Goal: Find contact information: Obtain details needed to contact an individual or organization

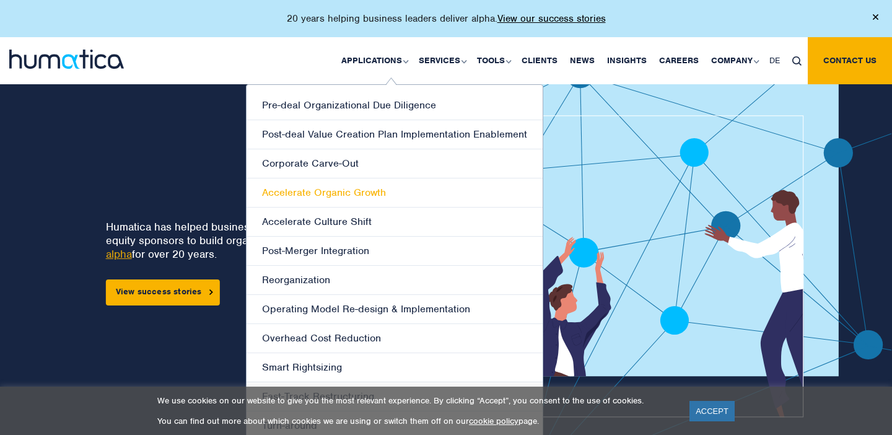
scroll to position [16, 0]
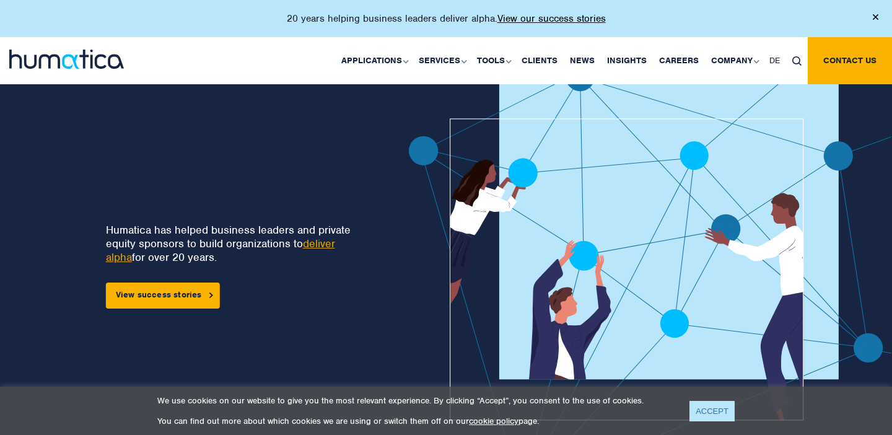
click at [715, 406] on link "ACCEPT" at bounding box center [712, 411] width 45 height 20
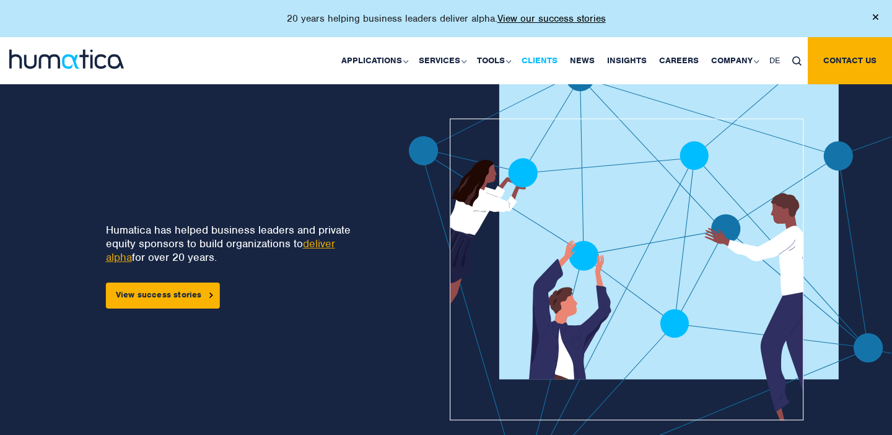
click at [545, 61] on link "Clients" at bounding box center [539, 60] width 48 height 47
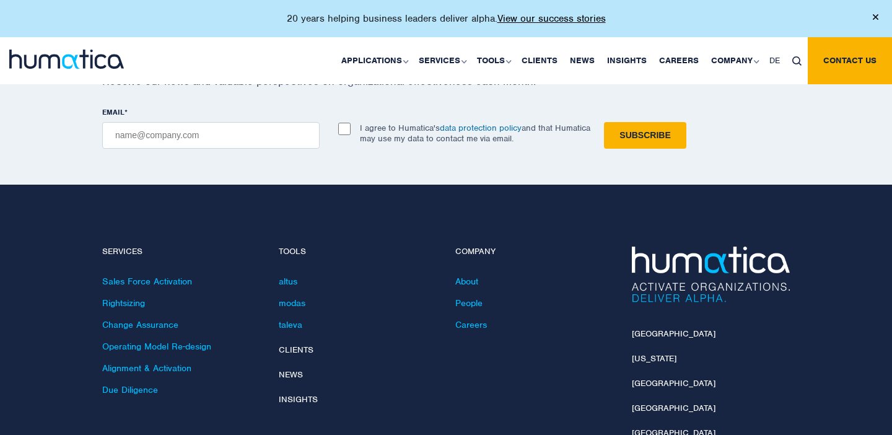
scroll to position [2548, 0]
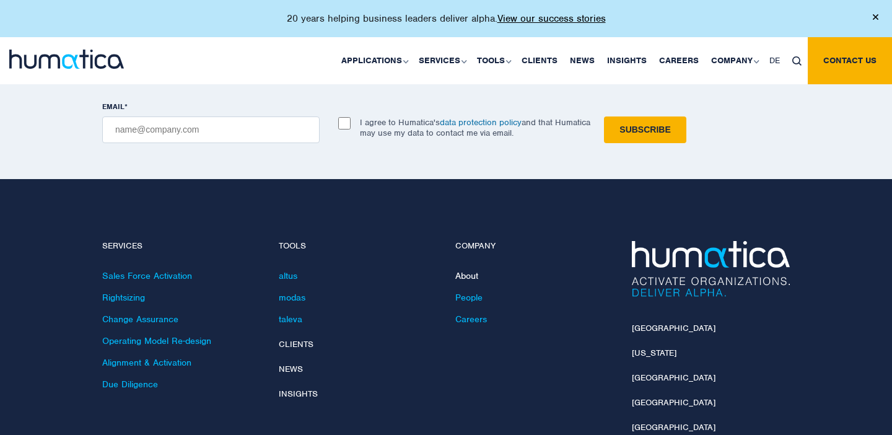
click at [461, 272] on link "About" at bounding box center [466, 275] width 23 height 11
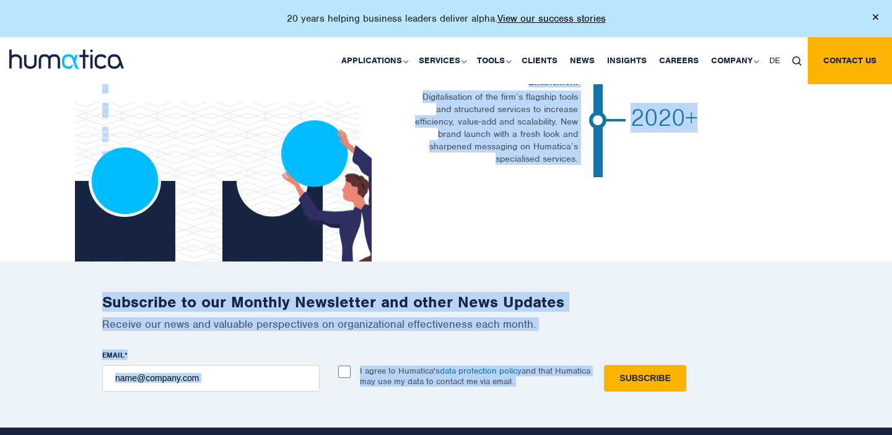
scroll to position [2708, 0]
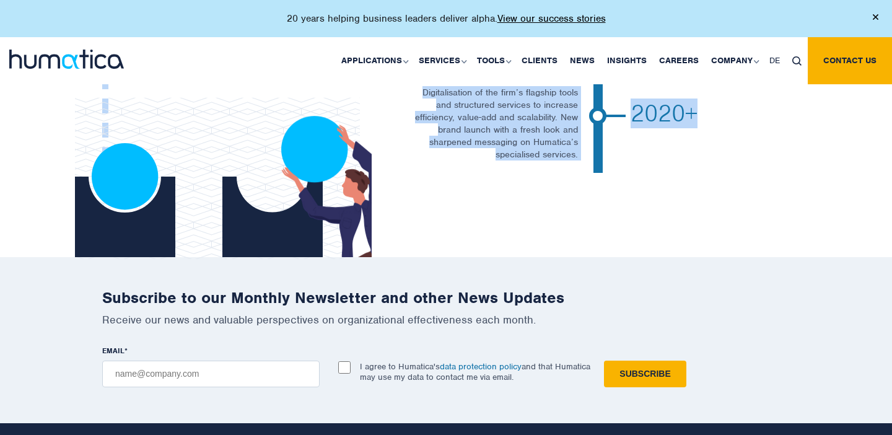
drag, startPoint x: 452, startPoint y: 188, endPoint x: 602, endPoint y: 193, distance: 149.4
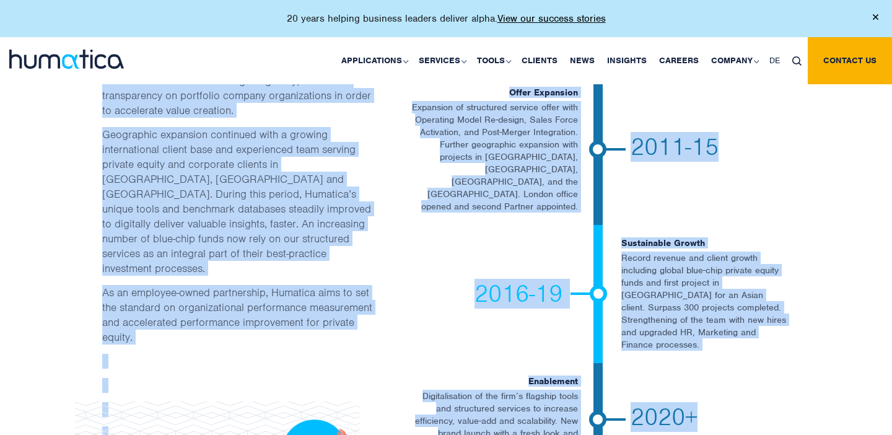
scroll to position [2399, 0]
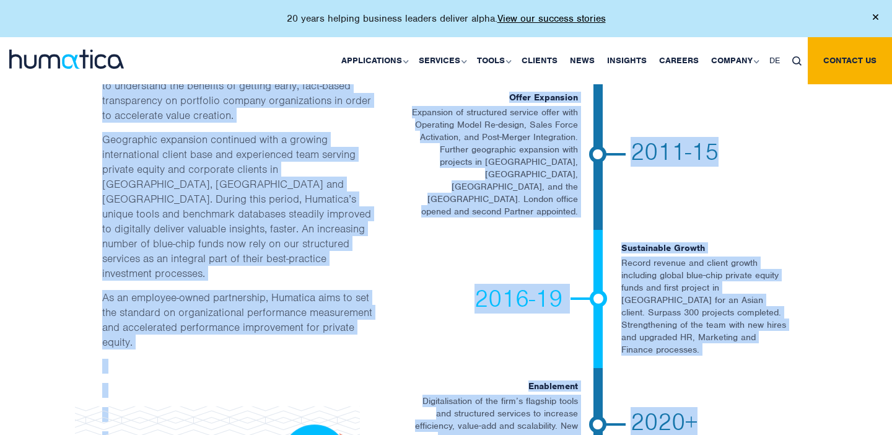
copy body "Overview What we do and how we do it Humatica helps private equity backed compa…"
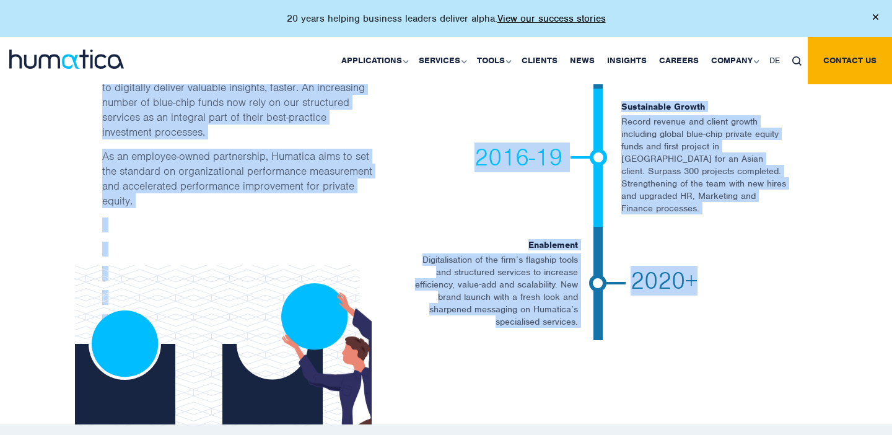
scroll to position [2803, 0]
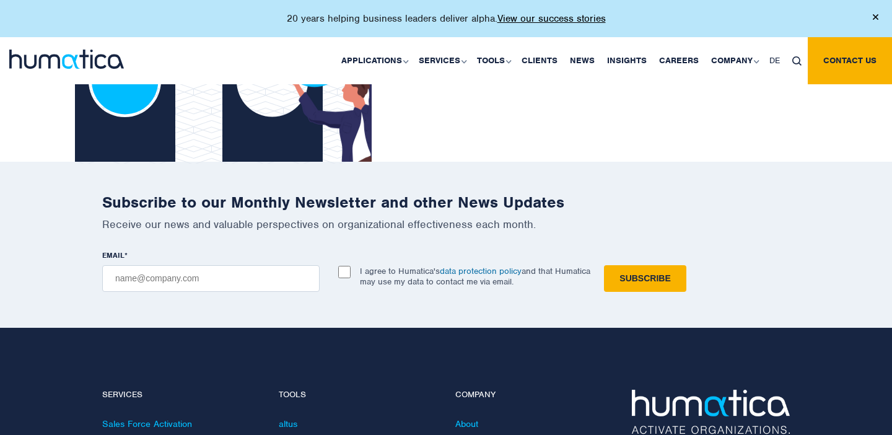
click at [658, 265] on input "Subscribe" at bounding box center [645, 278] width 82 height 27
click at [536, 390] on h4 "Company" at bounding box center [534, 395] width 158 height 11
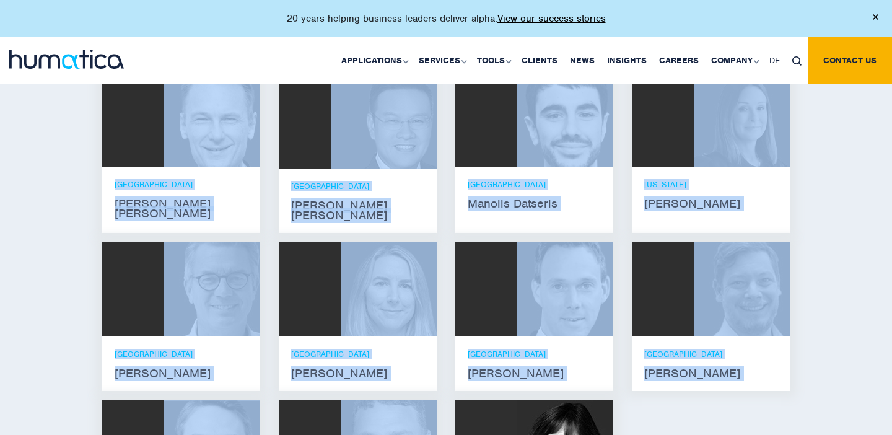
scroll to position [810, 0]
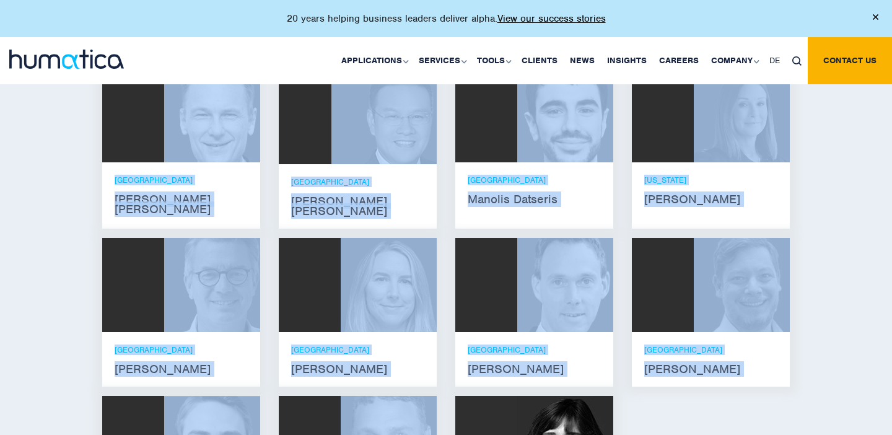
drag, startPoint x: 457, startPoint y: 187, endPoint x: 637, endPoint y: 429, distance: 301.5
click at [830, 266] on div "Meet our leadership team Andros Payne He holds degrees in Electrical and Mechan…" at bounding box center [446, 288] width 892 height 641
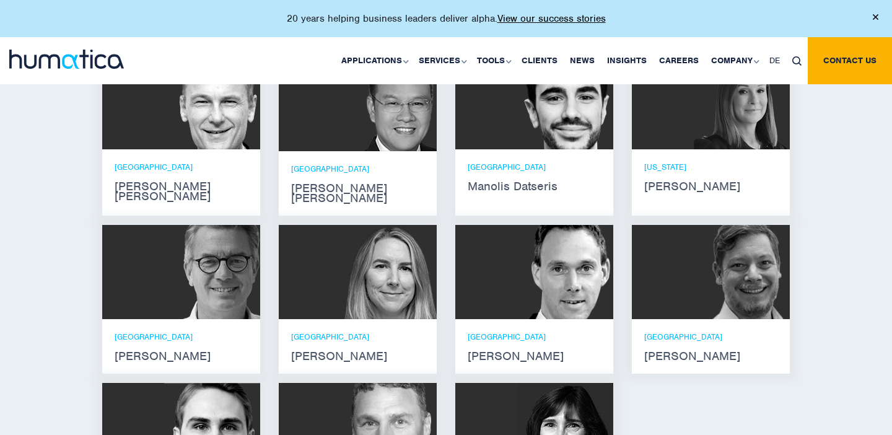
scroll to position [822, 0]
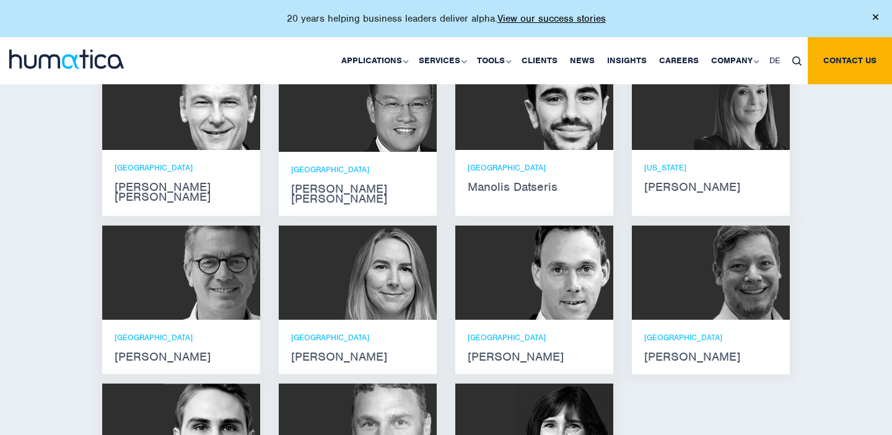
click at [541, 182] on strong "Manolis Datseris" at bounding box center [534, 187] width 133 height 10
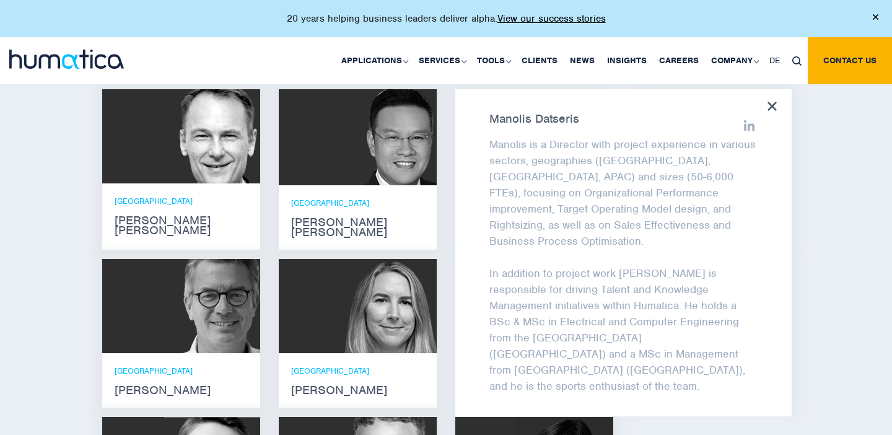
scroll to position [784, 0]
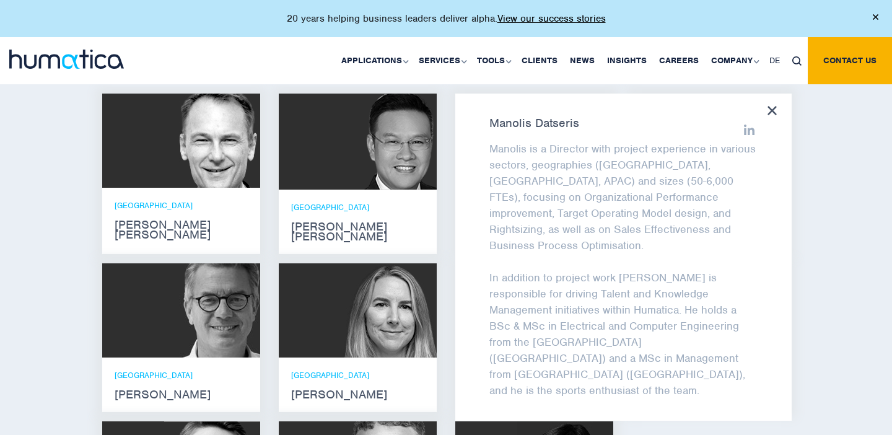
click at [841, 256] on div "Meet our leadership team Andros Payne He holds degrees in Electrical and Mechan…" at bounding box center [446, 314] width 892 height 641
click at [774, 115] on div "Manolis Datseris Manolis is a Director with project experience in various secto…" at bounding box center [623, 257] width 336 height 327
click at [771, 106] on icon at bounding box center [772, 110] width 9 height 9
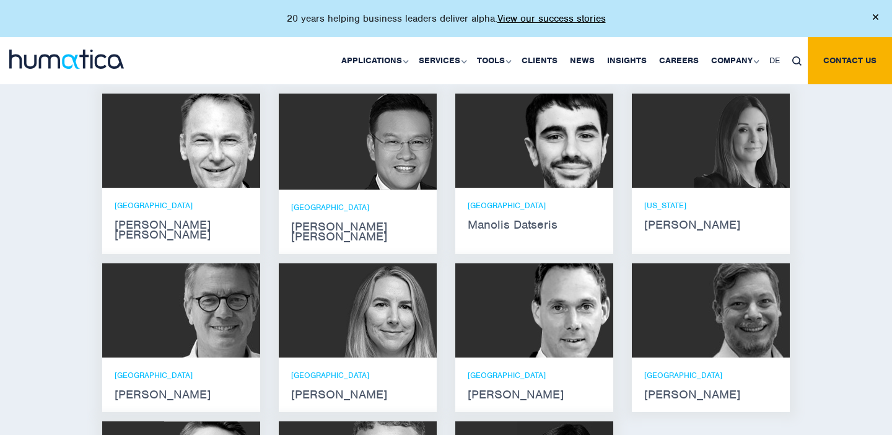
click at [379, 338] on img at bounding box center [389, 310] width 96 height 94
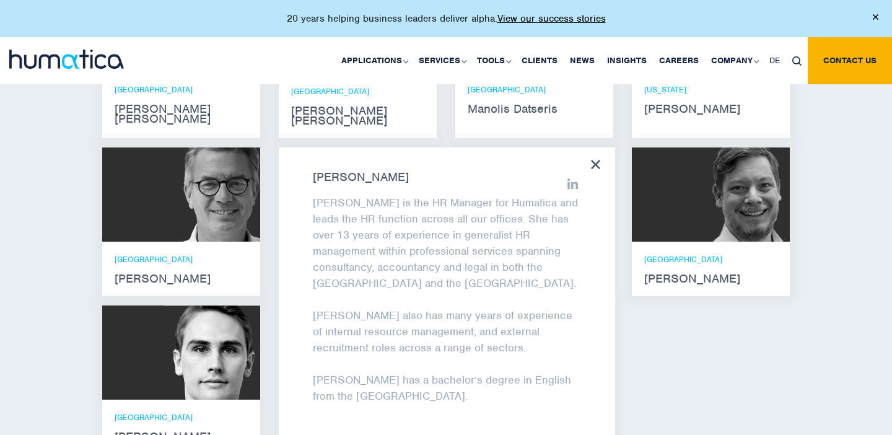
scroll to position [899, 0]
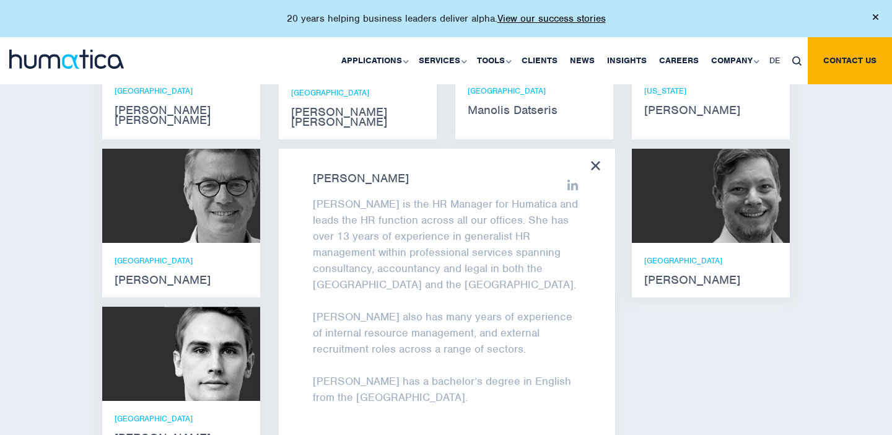
click at [593, 161] on icon at bounding box center [595, 165] width 9 height 9
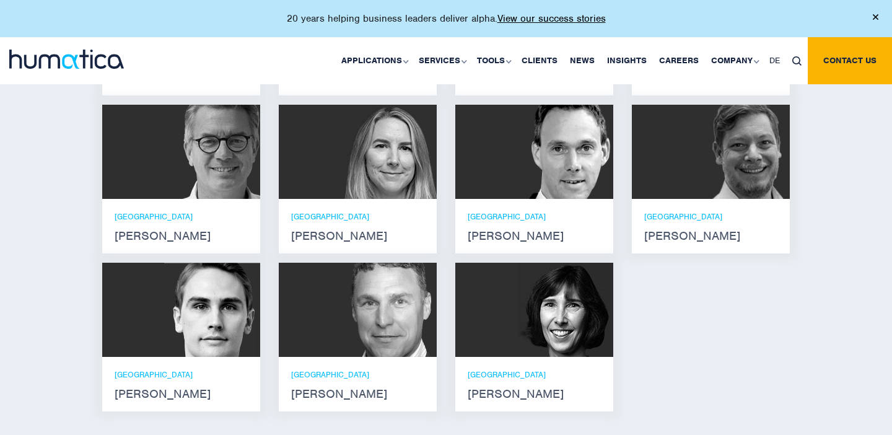
scroll to position [991, 0]
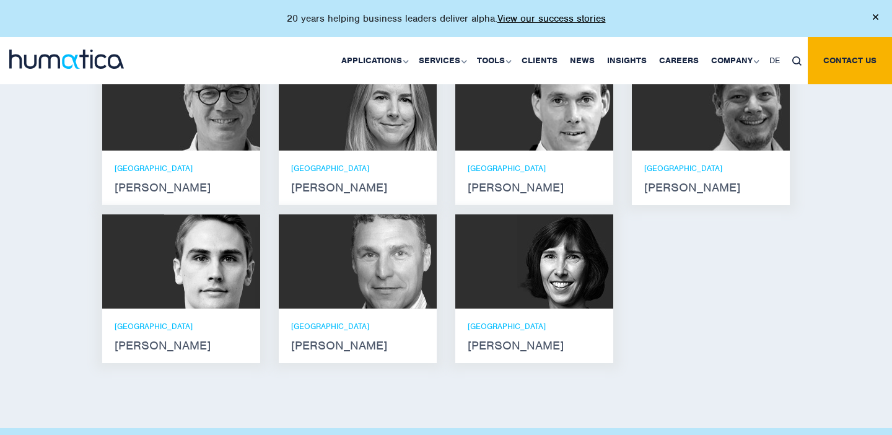
click at [366, 309] on div "London Bryan Turner" at bounding box center [358, 336] width 158 height 55
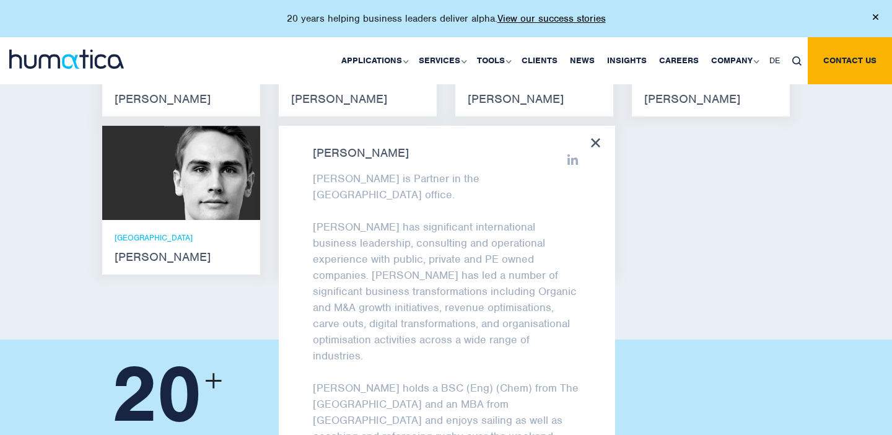
scroll to position [1082, 0]
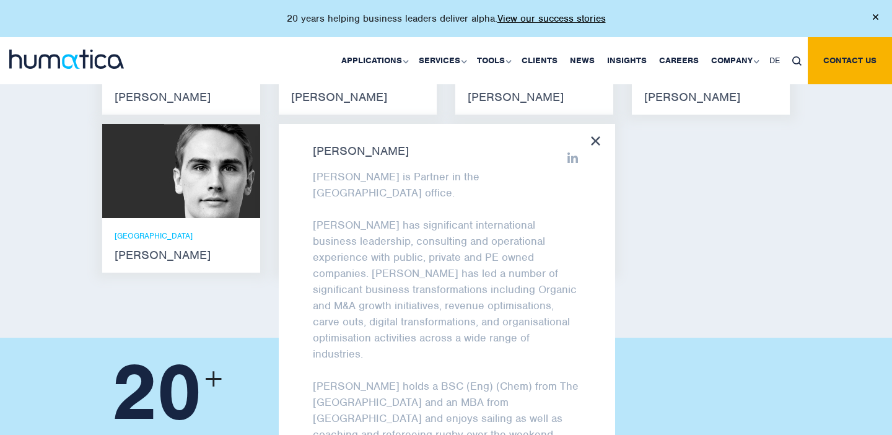
click at [600, 124] on div "Bryan Turner Bryan is Partner in the London office. Bryan has significant inter…" at bounding box center [447, 287] width 336 height 327
click at [597, 136] on icon at bounding box center [595, 140] width 9 height 9
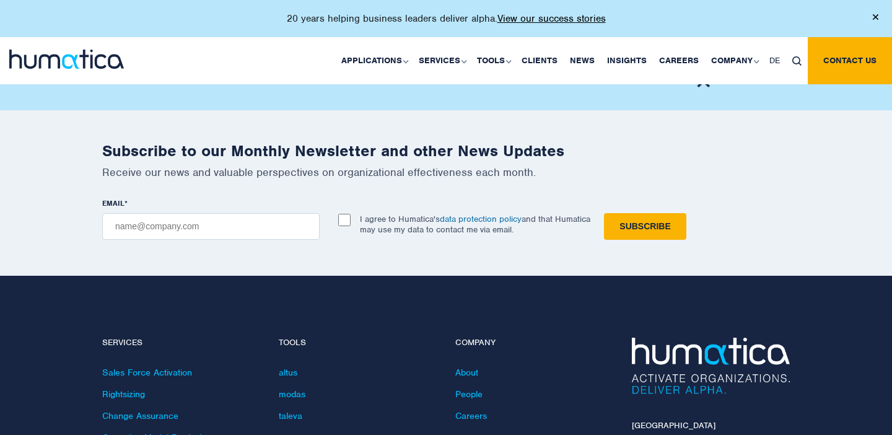
scroll to position [1676, 0]
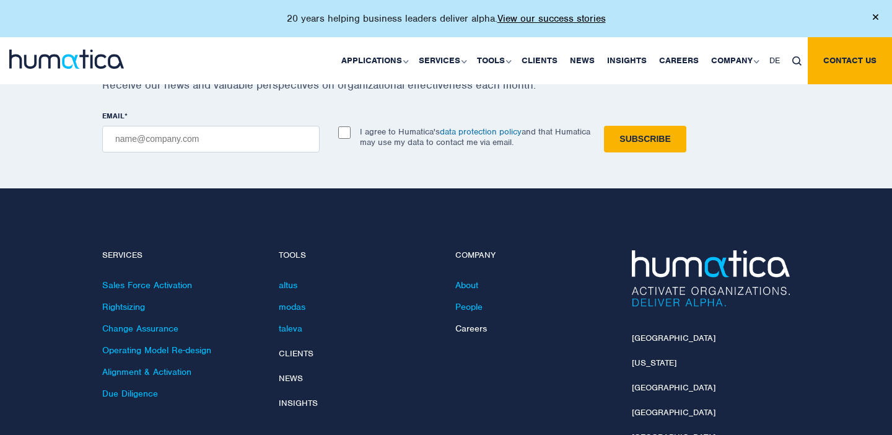
click at [483, 323] on link "Careers" at bounding box center [471, 328] width 32 height 11
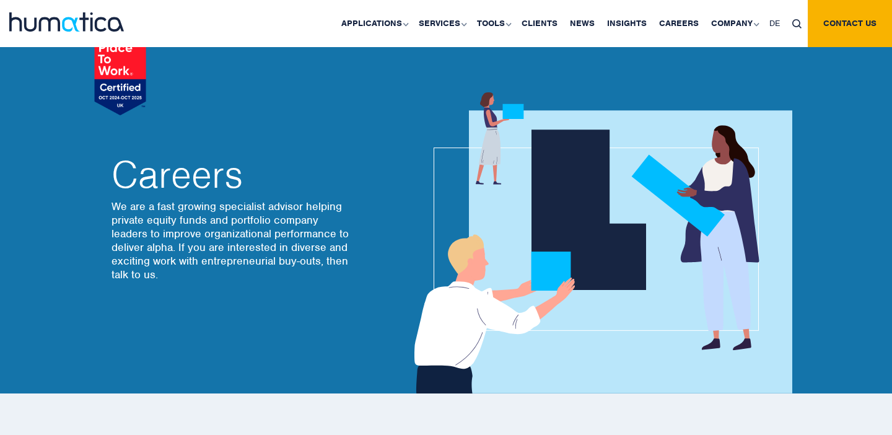
scroll to position [20, 0]
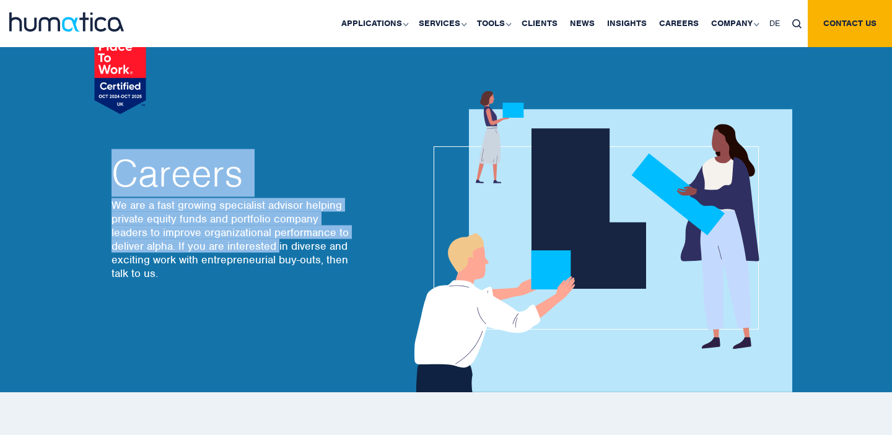
drag, startPoint x: 108, startPoint y: 171, endPoint x: 279, endPoint y: 252, distance: 189.6
click at [279, 250] on div "Careers We are a fast growing specialist advisor helping private equity funds a…" at bounding box center [269, 218] width 335 height 347
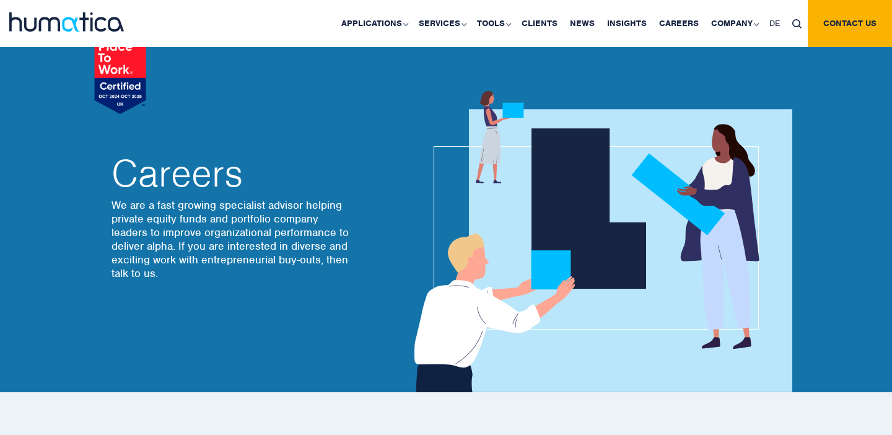
click at [113, 134] on div "Careers We are a fast growing specialist advisor helping private equity funds a…" at bounding box center [269, 218] width 335 height 347
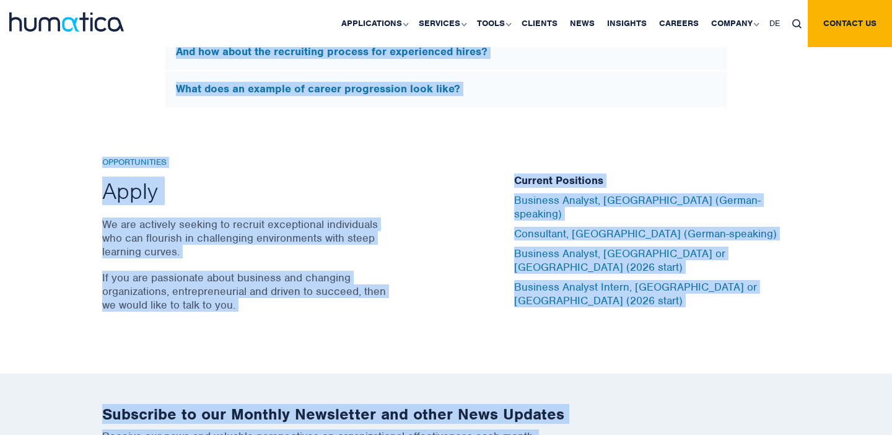
scroll to position [4052, 0]
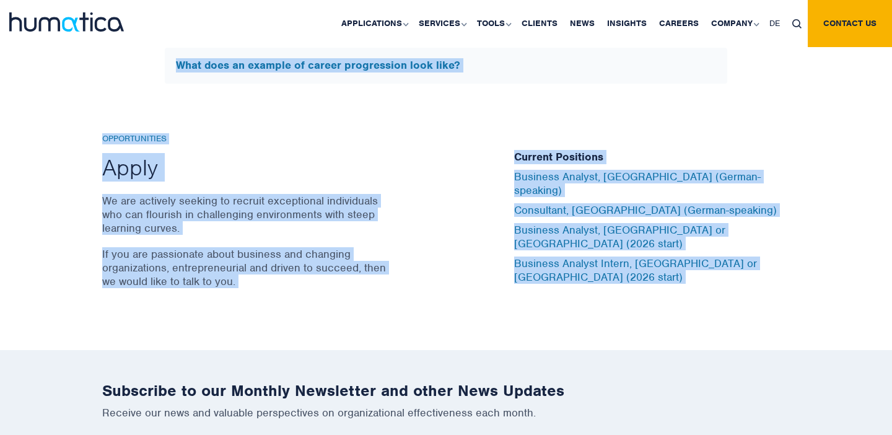
drag, startPoint x: 101, startPoint y: 152, endPoint x: 595, endPoint y: 359, distance: 535.4
copy body "Careers We are a fast growing specialist advisor helping private equity funds a…"
click at [366, 160] on h2 "Apply" at bounding box center [246, 167] width 288 height 28
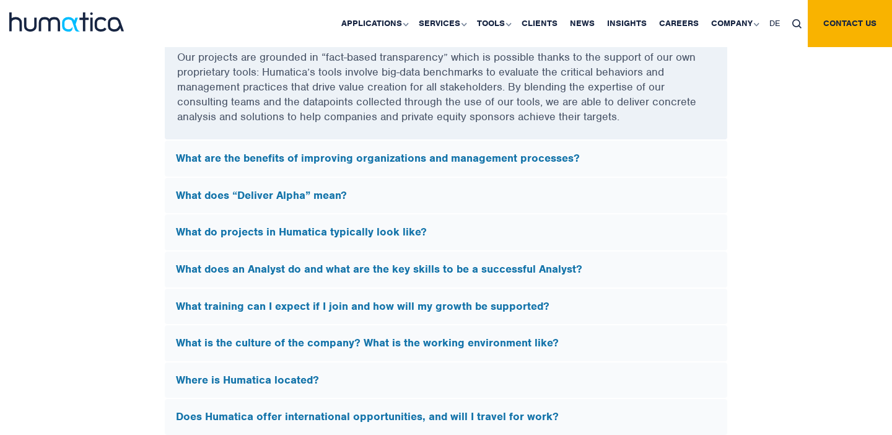
scroll to position [3450, 0]
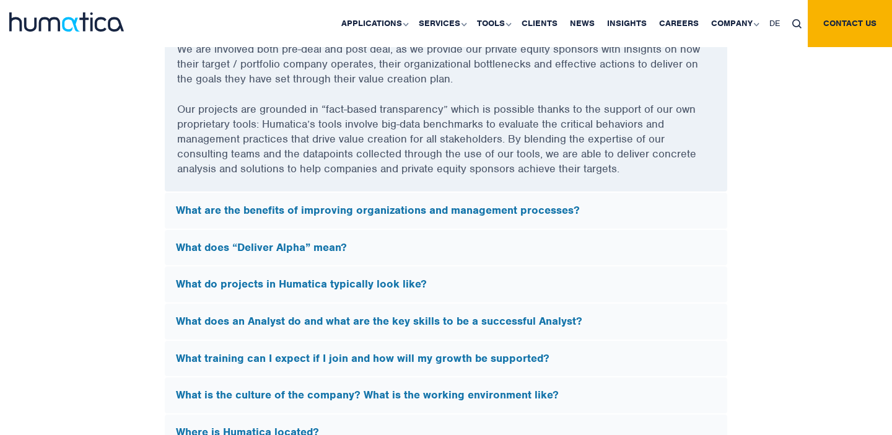
click at [323, 204] on h5 "What are the benefits of improving organizations and management processes?" at bounding box center [446, 211] width 540 height 14
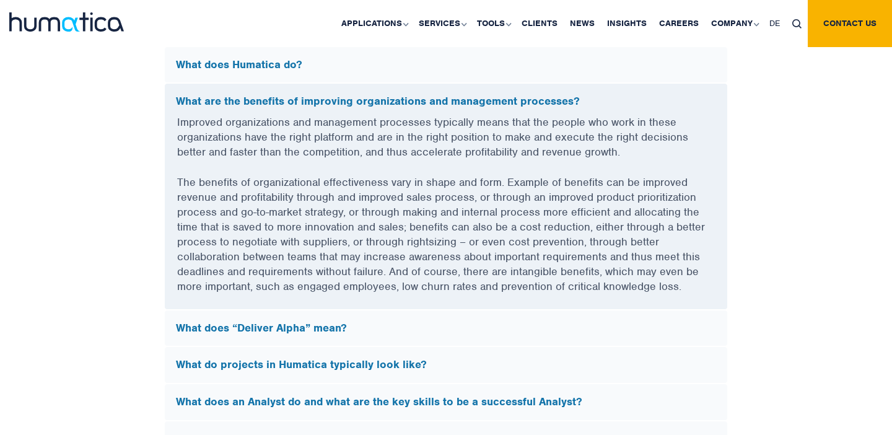
scroll to position [3348, 0]
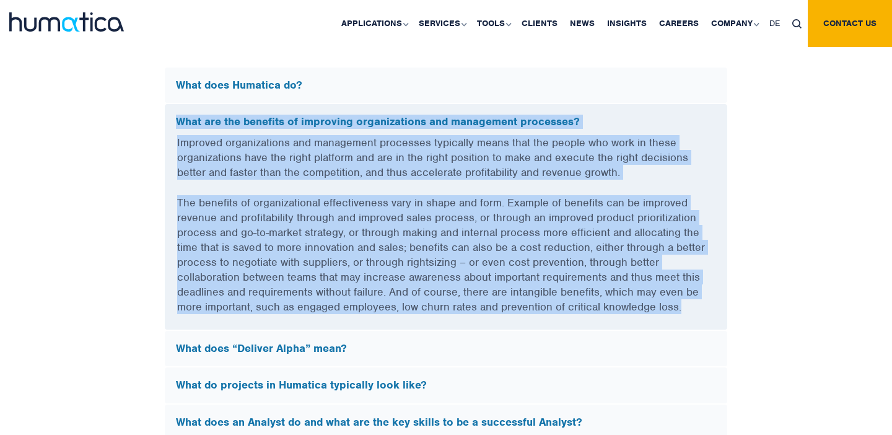
drag, startPoint x: 174, startPoint y: 115, endPoint x: 696, endPoint y: 318, distance: 559.8
click at [696, 318] on div "What are the benefits of improving organizations and management processes? Impr…" at bounding box center [446, 216] width 564 height 227
copy div "What are the benefits of improving organizations and management processes? Impr…"
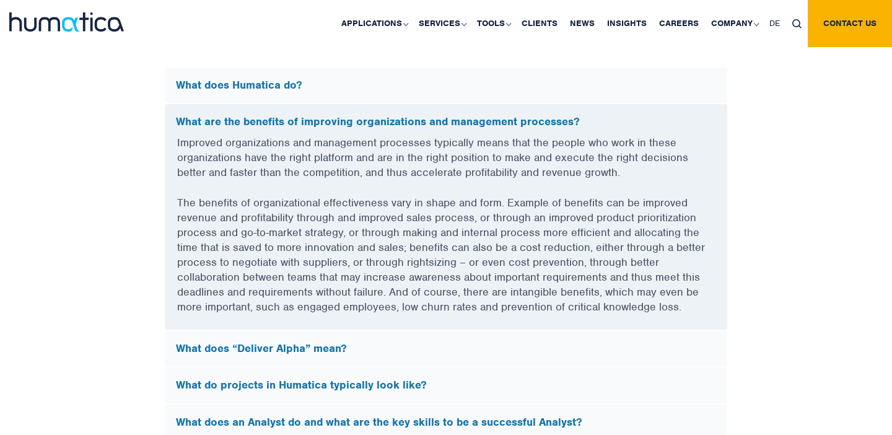
click at [252, 348] on h5 "What does “Deliver Alpha” mean?" at bounding box center [446, 349] width 540 height 14
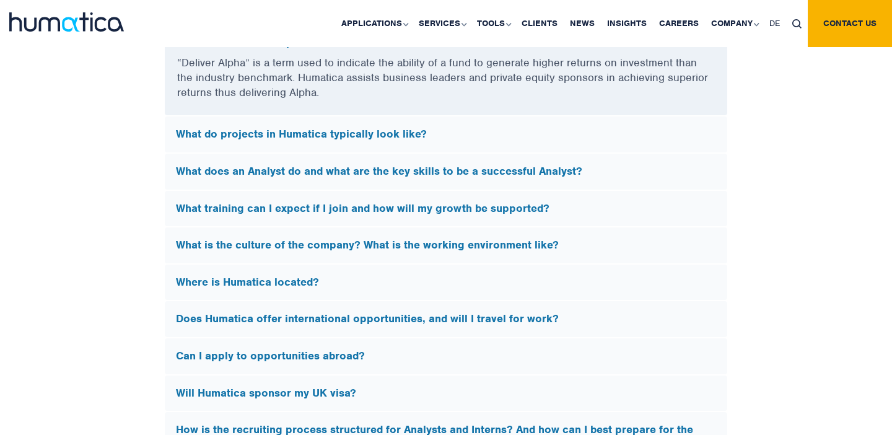
scroll to position [3427, 0]
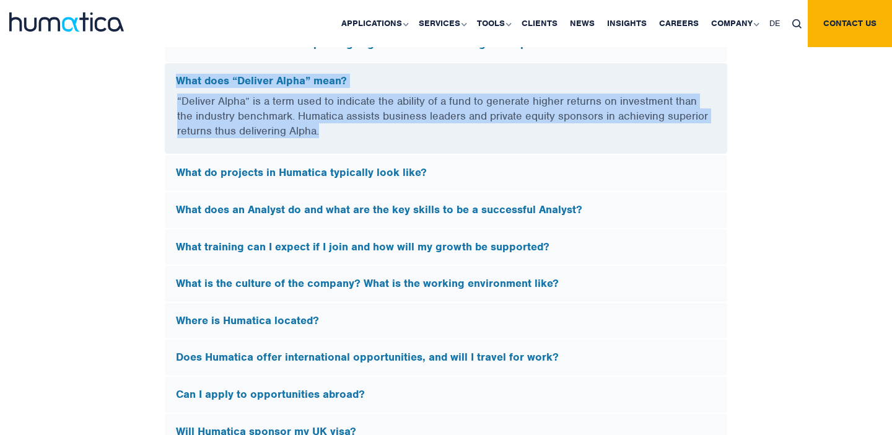
drag, startPoint x: 174, startPoint y: 76, endPoint x: 338, endPoint y: 139, distance: 175.3
click at [338, 139] on div "What does “Deliver Alpha” mean? “Deliver Alpha” is a term used to indicate the …" at bounding box center [446, 109] width 564 height 92
copy div "What does “Deliver Alpha” mean? “Deliver Alpha” is a term used to indicate the …"
click at [402, 139] on p "“Deliver Alpha” is a term used to indicate the ability of a fund to generate hi…" at bounding box center [446, 124] width 538 height 60
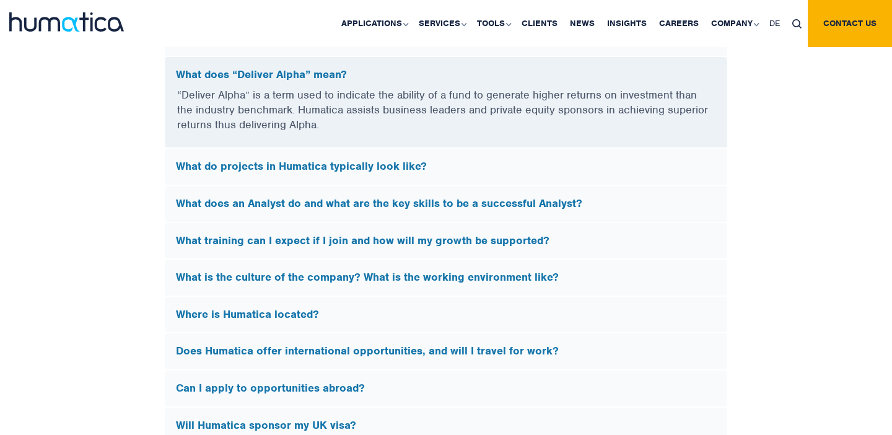
scroll to position [3434, 0]
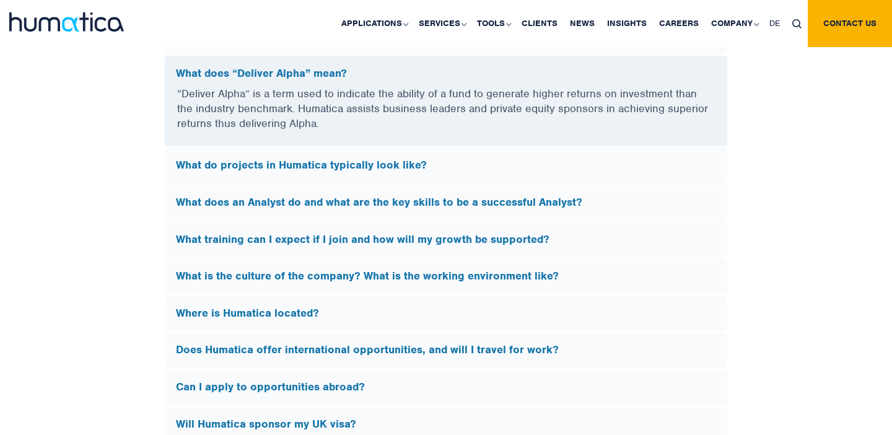
click at [388, 162] on h5 "What do projects in Humatica typically look like?" at bounding box center [446, 166] width 540 height 14
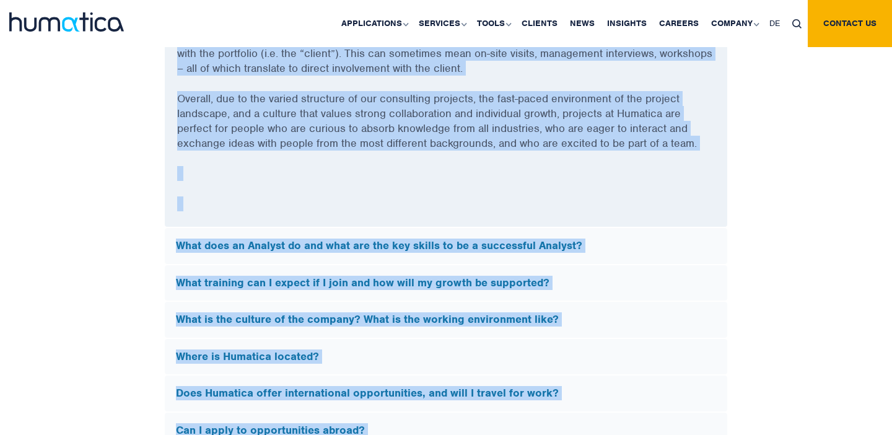
scroll to position [3720, 0]
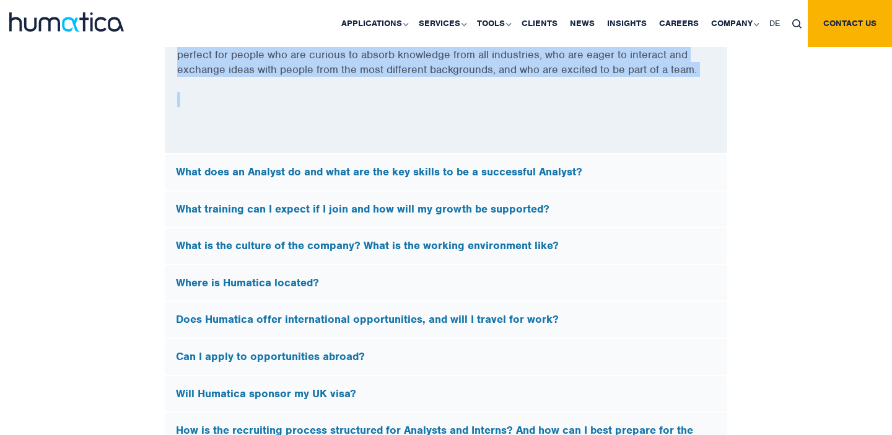
drag, startPoint x: 177, startPoint y: 103, endPoint x: 629, endPoint y: 98, distance: 452.9
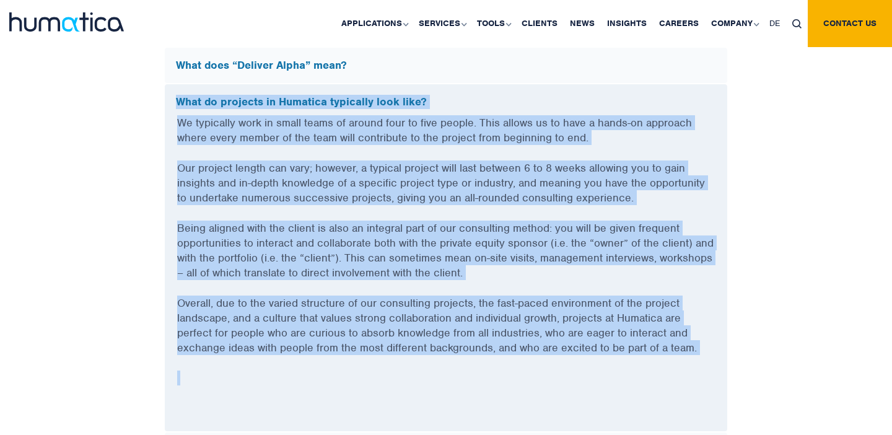
scroll to position [3432, 0]
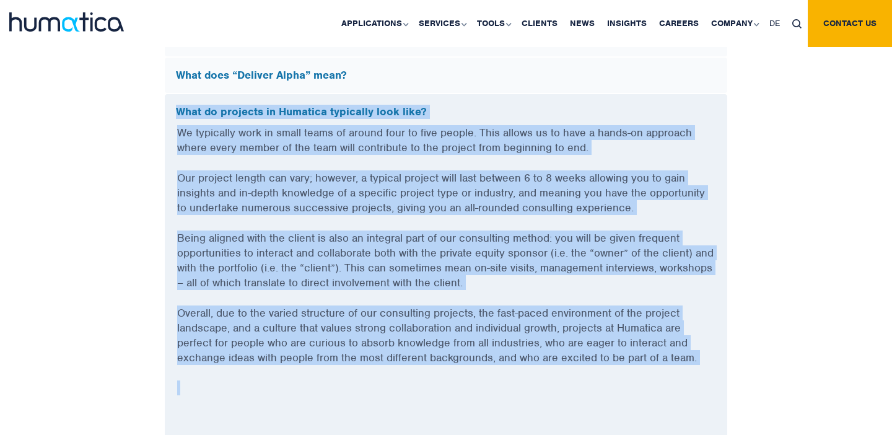
copy div "What do projects in Humatica typically look like? We typically work in small te…"
click at [686, 180] on p "Our project length can vary; however, a typical project will last between 6 to …" at bounding box center [446, 200] width 538 height 60
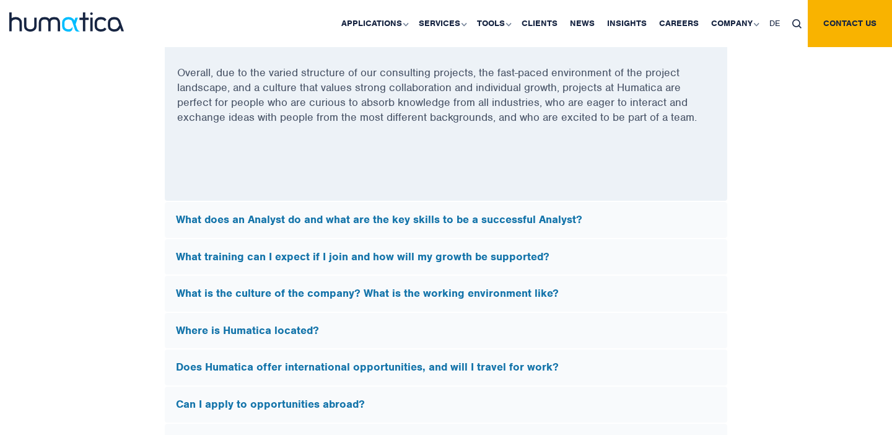
scroll to position [3676, 0]
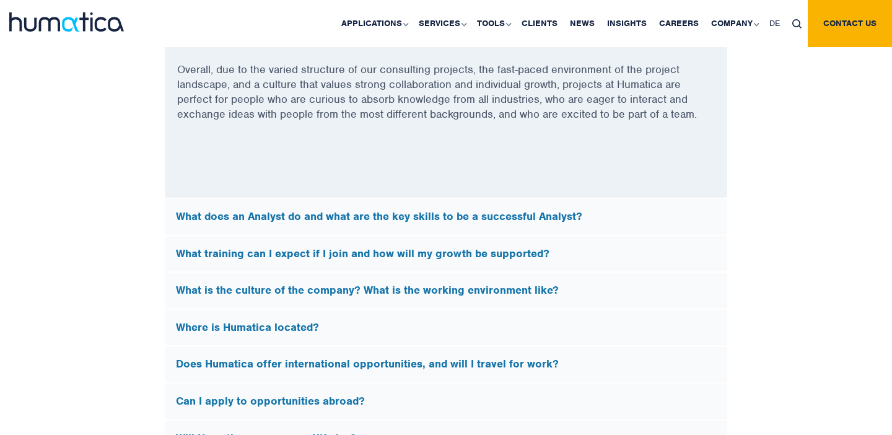
click at [461, 217] on h5 "What does an Analyst do and what are the key skills to be a successful Analyst?" at bounding box center [446, 217] width 540 height 14
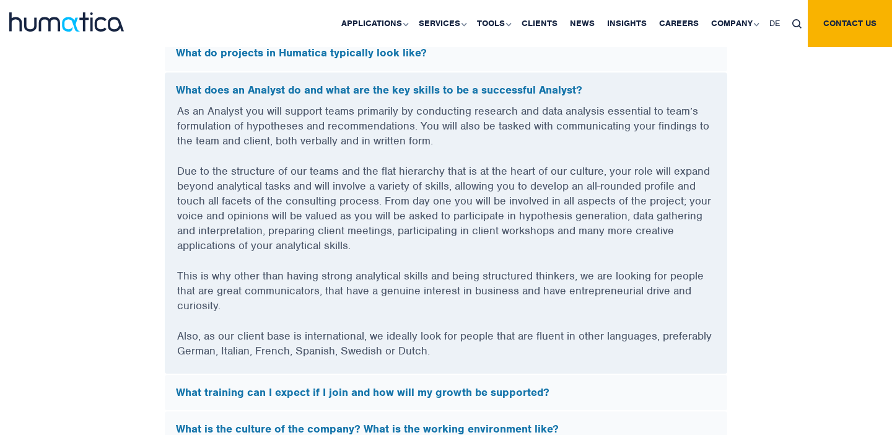
scroll to position [3482, 0]
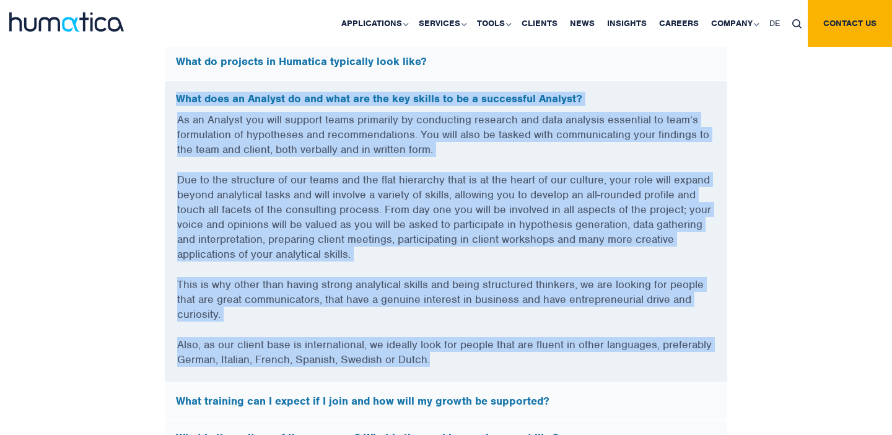
drag, startPoint x: 177, startPoint y: 86, endPoint x: 472, endPoint y: 371, distance: 410.5
click at [473, 372] on div "What does an Analyst do and what are the key skills to be a successful Analyst?…" at bounding box center [446, 232] width 564 height 302
copy div "What does an Analyst do and what are the key skills to be a successful Analyst?…"
click at [484, 351] on p "Also, as our client base is international, we ideally look for people that are …" at bounding box center [446, 359] width 538 height 45
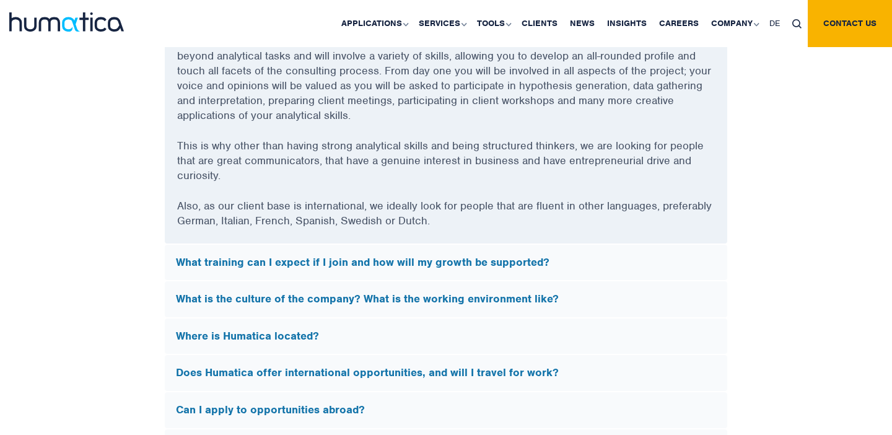
click at [459, 248] on div "What training can I expect if I join and how will my growth be supported?" at bounding box center [446, 263] width 563 height 36
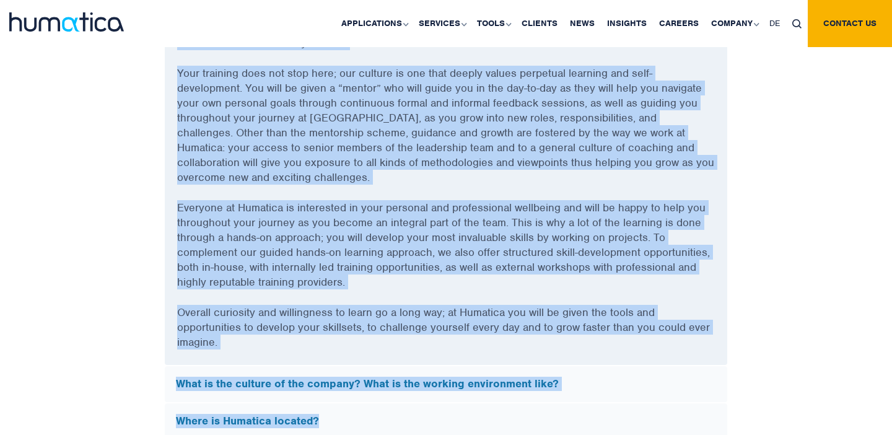
scroll to position [3659, 0]
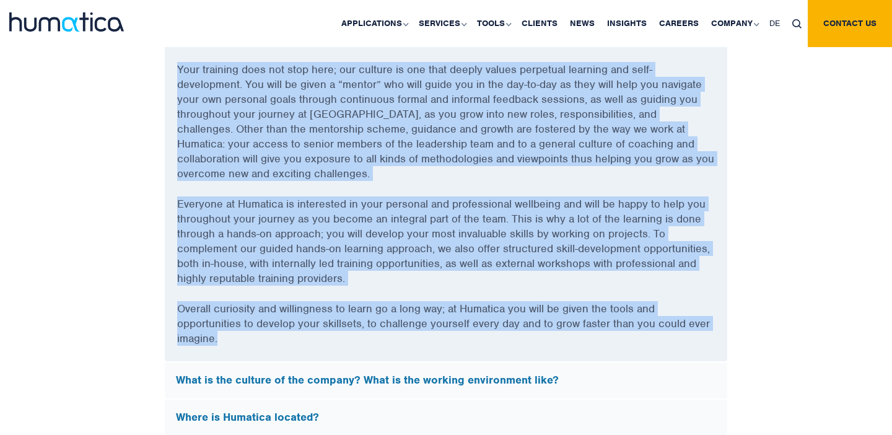
drag, startPoint x: 179, startPoint y: 116, endPoint x: 472, endPoint y: 355, distance: 377.8
click at [472, 355] on div "What training can I expect if I join and how will my growth be supported? Your …" at bounding box center [446, 151] width 564 height 421
copy div "What training can I expect if I join and how will my growth be supported? Your …"
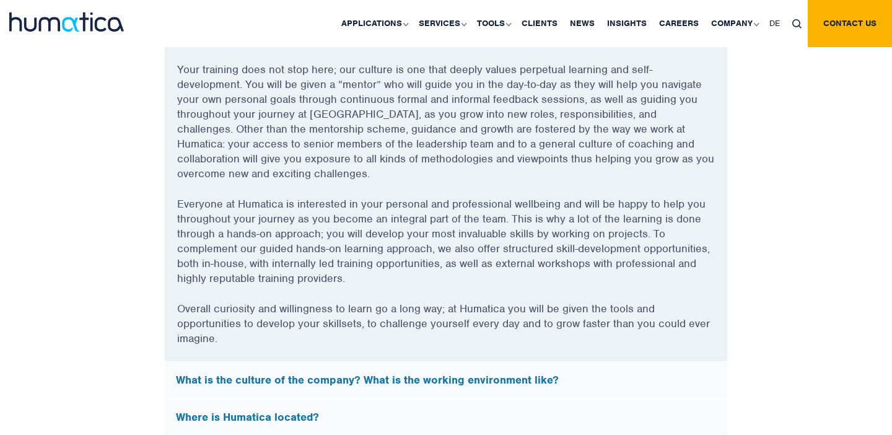
click at [794, 181] on div "FAQs What does Humatica do? Humatica is a specialist consultancy focused on imp…" at bounding box center [446, 189] width 706 height 961
click at [723, 68] on link "About Humatica" at bounding box center [736, 68] width 154 height 29
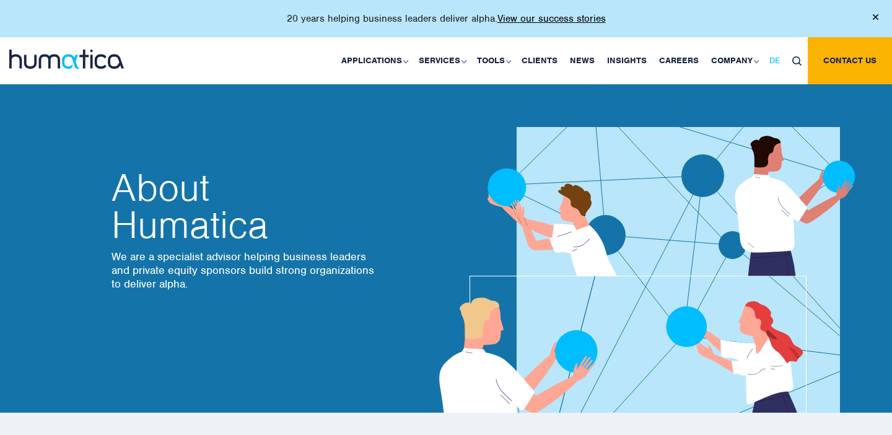
click at [773, 61] on span "DE" at bounding box center [774, 60] width 11 height 11
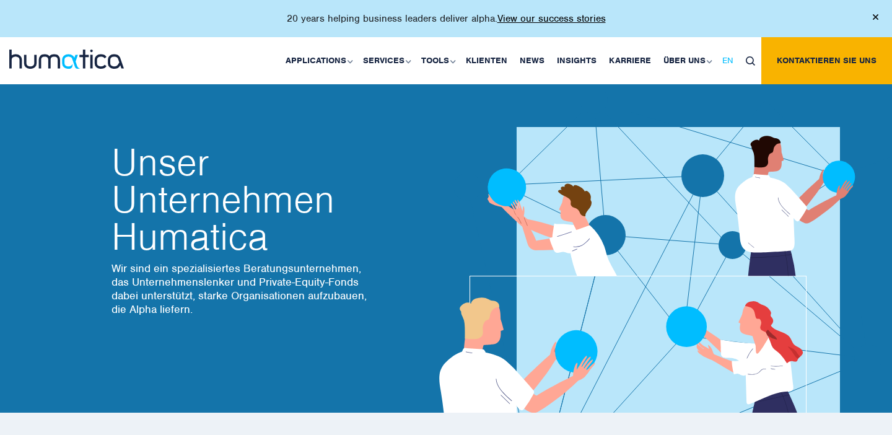
click at [730, 60] on span "EN" at bounding box center [727, 60] width 11 height 11
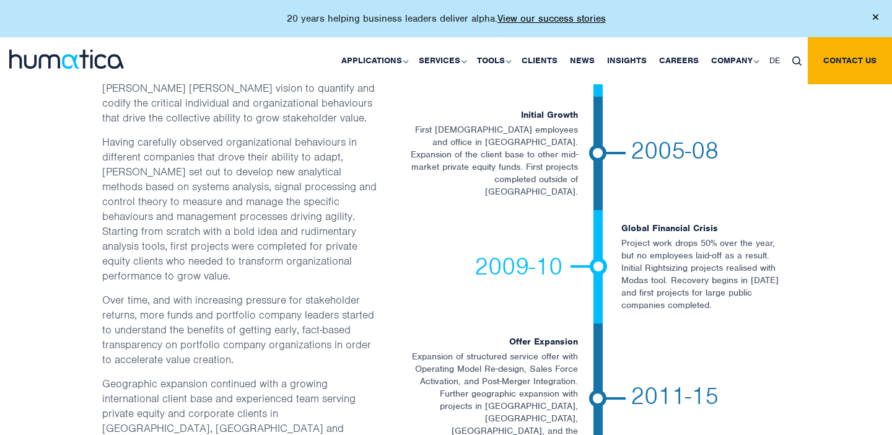
scroll to position [1999, 0]
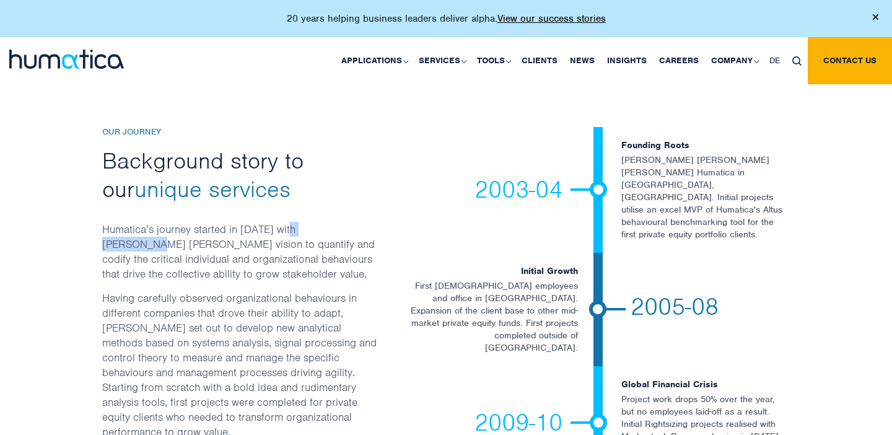
drag, startPoint x: 291, startPoint y: 170, endPoint x: 356, endPoint y: 174, distance: 65.2
click at [356, 222] on p "Humatica’s journey started in [DATE] with [PERSON_NAME] [PERSON_NAME] vision to…" at bounding box center [240, 256] width 276 height 69
copy p "[PERSON_NAME] [PERSON_NAME]"
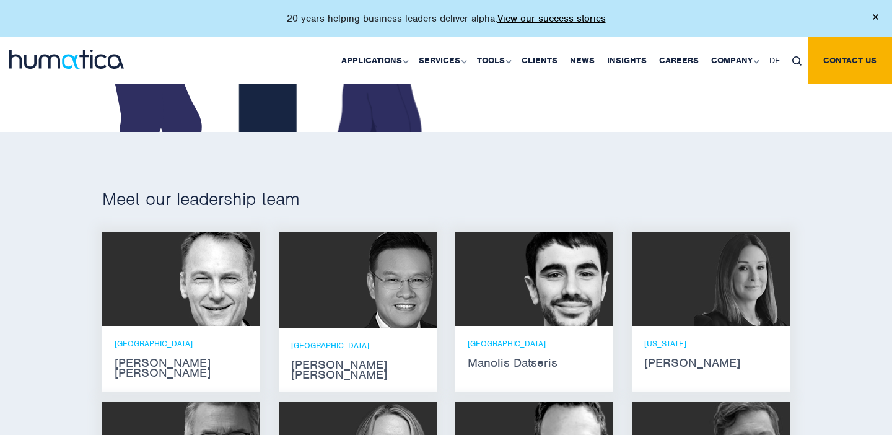
scroll to position [657, 0]
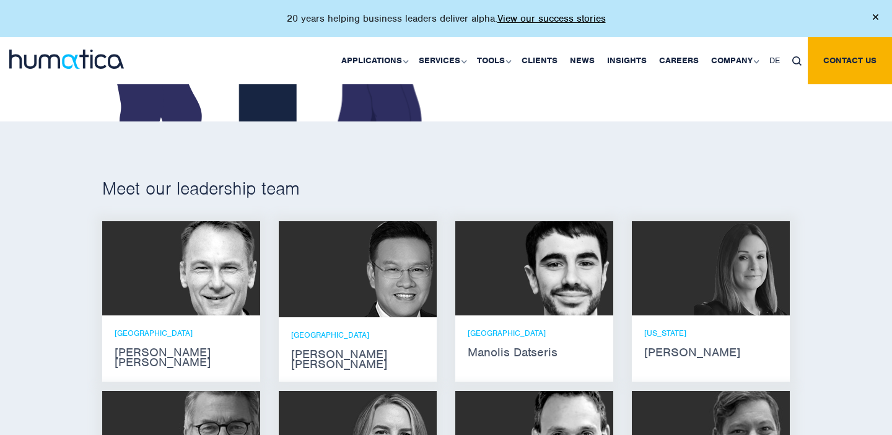
click at [190, 343] on div "ZURICH Andros Payne" at bounding box center [181, 348] width 133 height 40
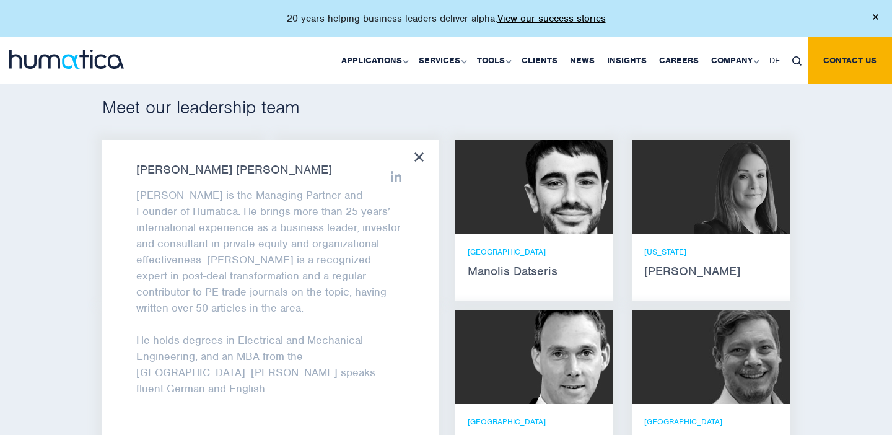
scroll to position [738, 0]
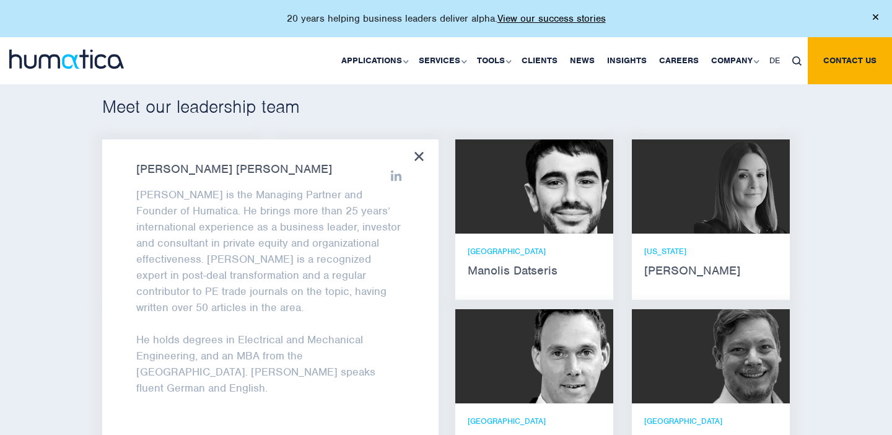
click at [401, 170] on icon at bounding box center [396, 175] width 11 height 11
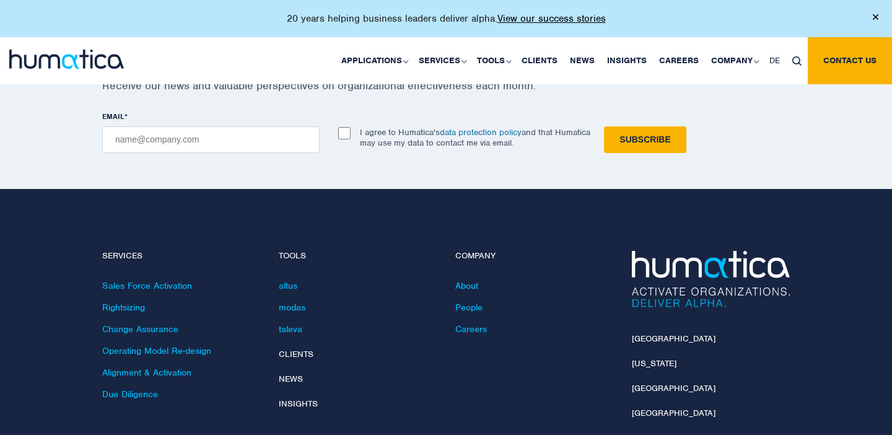
scroll to position [1748, 0]
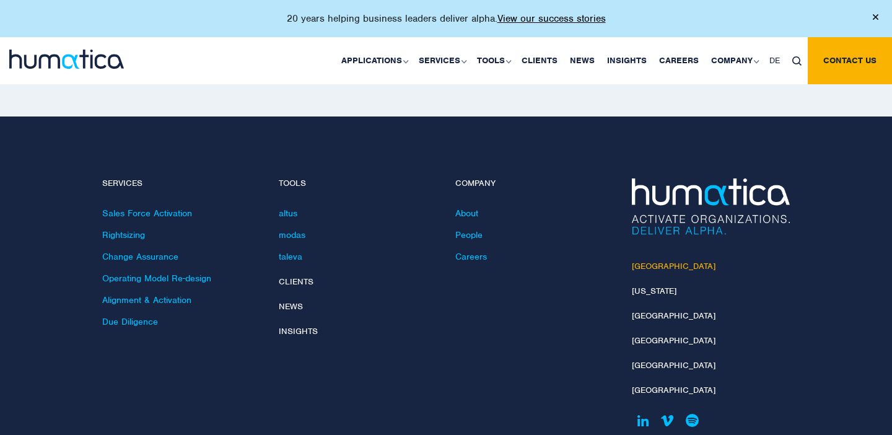
click at [656, 261] on link "[GEOGRAPHIC_DATA]" at bounding box center [674, 266] width 84 height 11
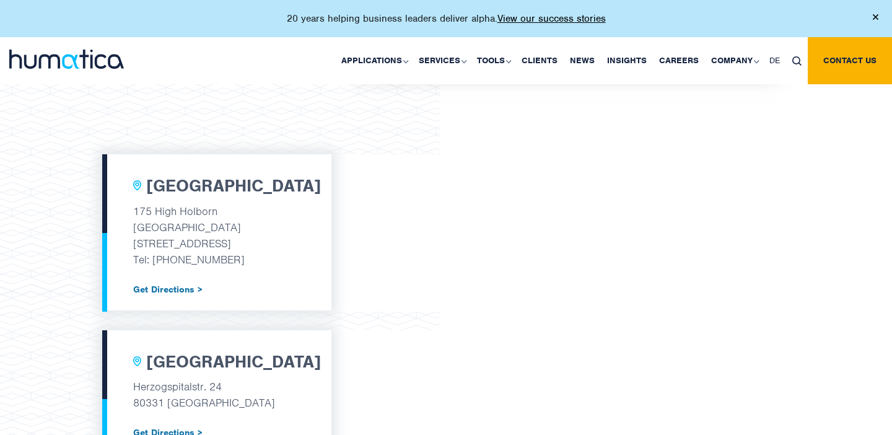
scroll to position [379, 0]
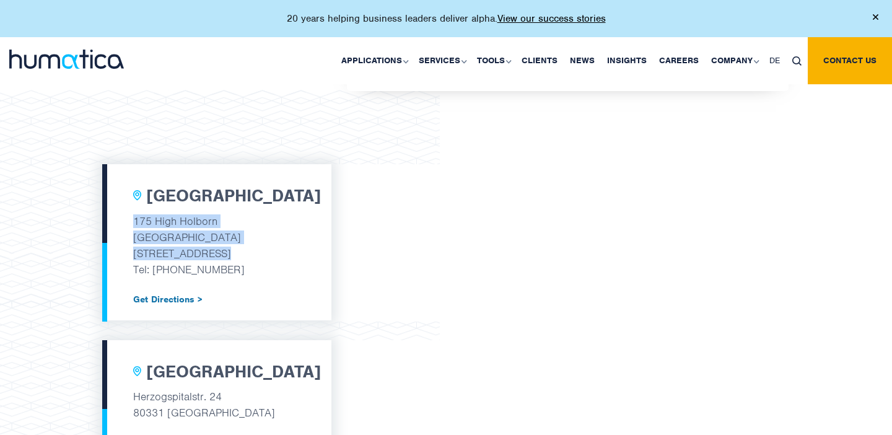
drag, startPoint x: 133, startPoint y: 217, endPoint x: 225, endPoint y: 247, distance: 96.6
click at [225, 247] on div "[GEOGRAPHIC_DATA] [STREET_ADDRESS] Tel: [PHONE_NUMBER] Get Directions >" at bounding box center [216, 242] width 229 height 156
copy div "[STREET_ADDRESS]"
click at [260, 248] on p "[STREET_ADDRESS]" at bounding box center [216, 253] width 167 height 16
